Goal: Find contact information: Find contact information

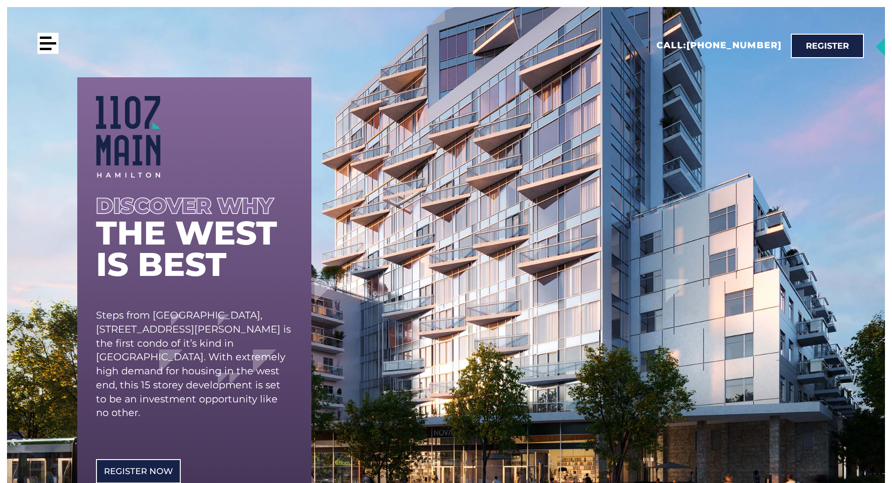
click at [44, 39] on div at bounding box center [47, 43] width 21 height 21
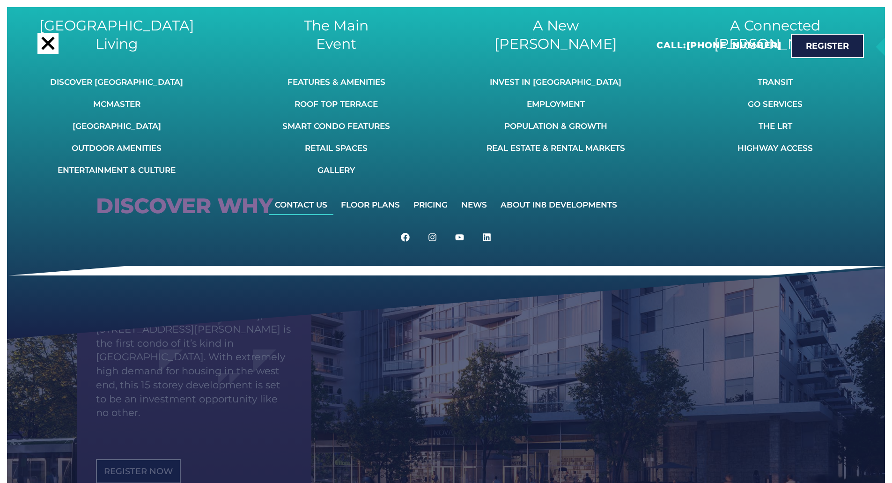
click at [303, 205] on link "Contact Us" at bounding box center [301, 204] width 65 height 21
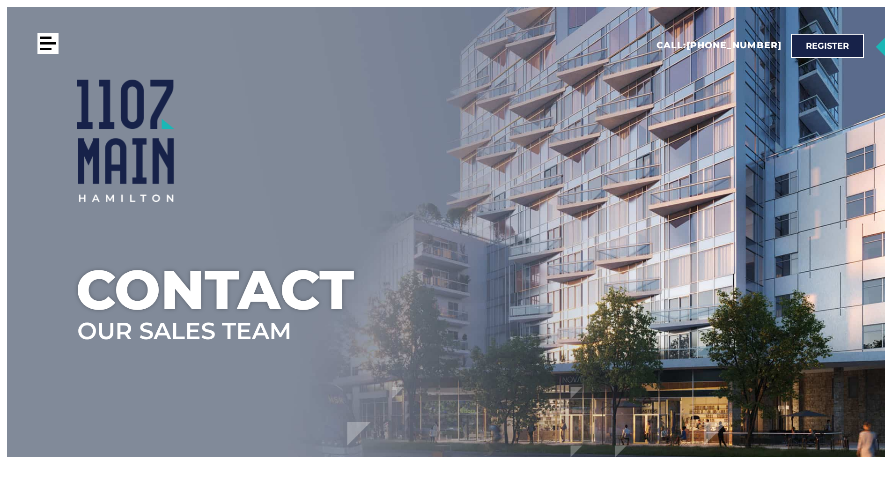
click at [48, 41] on div at bounding box center [47, 43] width 21 height 21
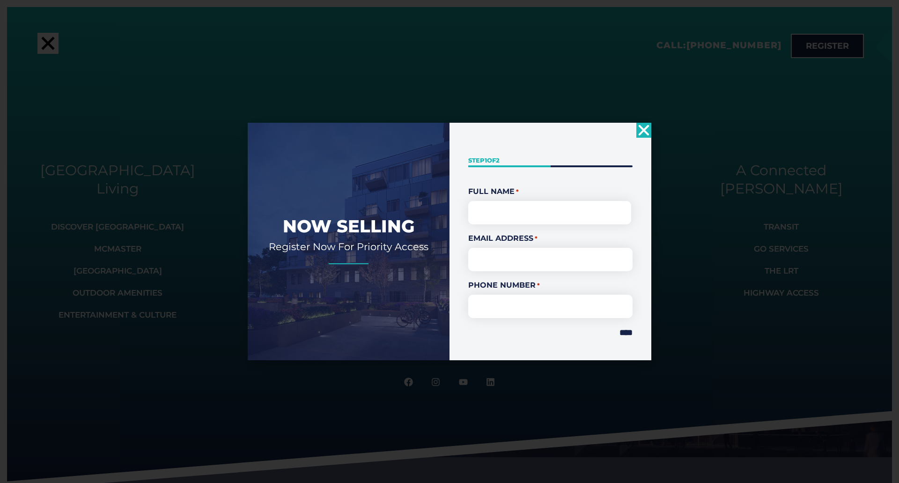
click at [642, 128] on use "Close" at bounding box center [644, 130] width 11 height 11
